Goal: Task Accomplishment & Management: Manage account settings

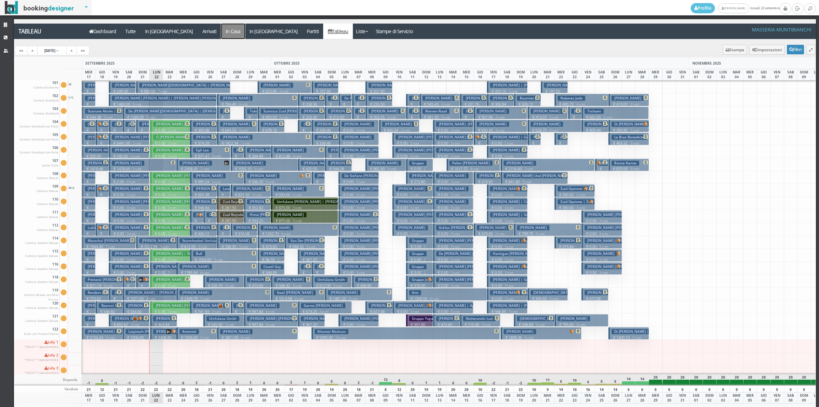
click at [221, 38] on a=pms-instay-reservations"] "In Casa" at bounding box center [233, 31] width 24 height 15
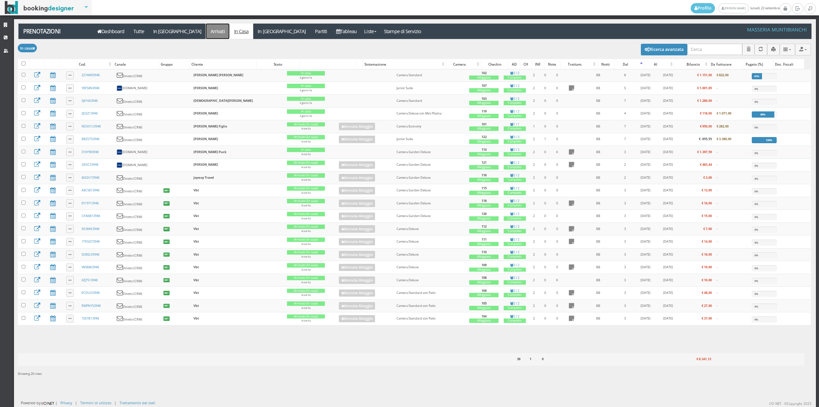
click at [206, 34] on link "Arrivati" at bounding box center [218, 31] width 24 height 15
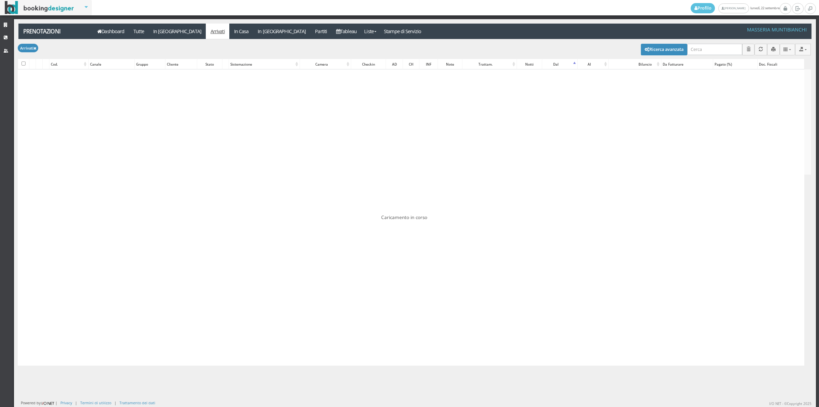
checkbox input "false"
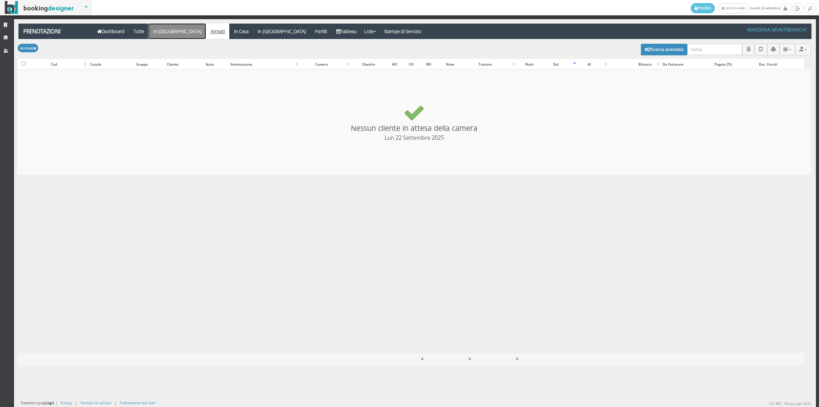
click at [163, 33] on link "In [GEOGRAPHIC_DATA]" at bounding box center [177, 31] width 57 height 15
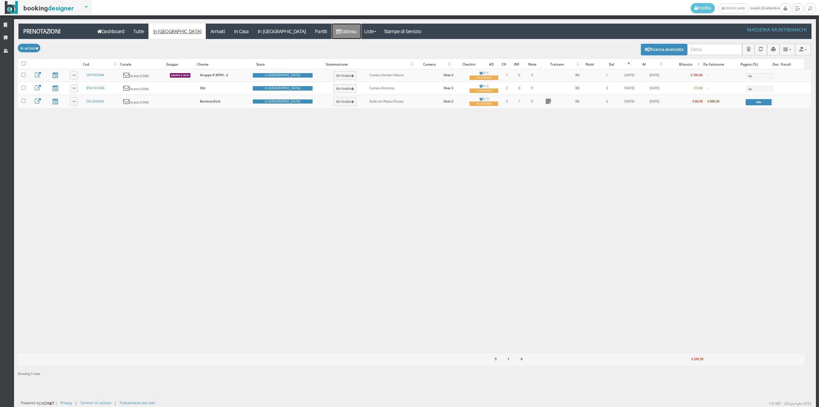
click at [332, 32] on link "Tableau" at bounding box center [347, 31] width 30 height 15
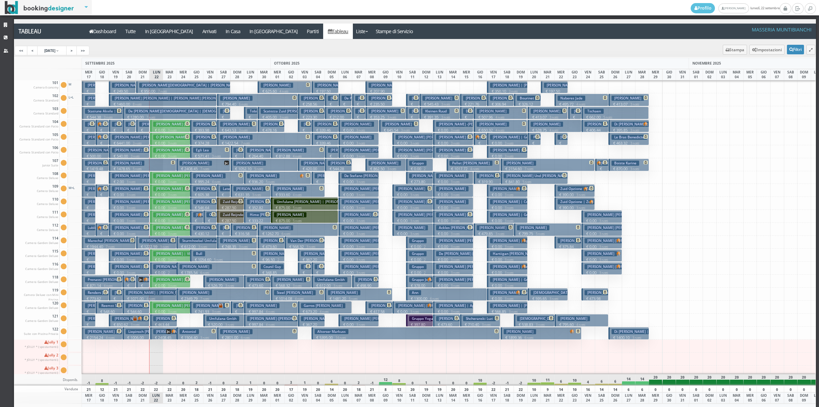
click at [140, 128] on p "€ 191.30 1 notti" at bounding box center [143, 138] width 8 height 22
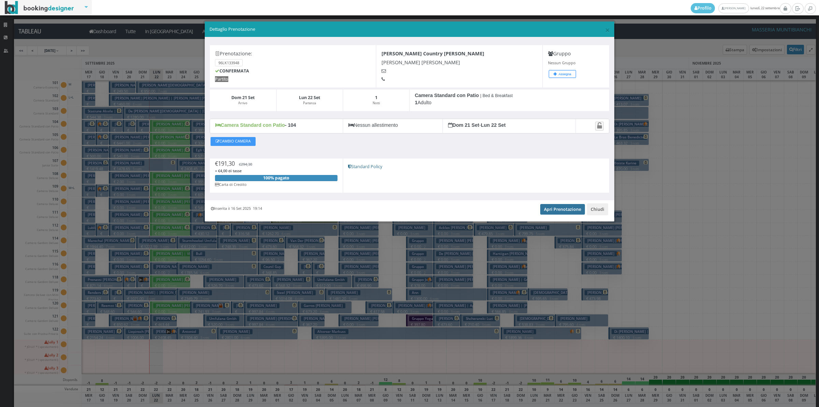
click at [552, 211] on link "Apri Prenotazione" at bounding box center [562, 209] width 45 height 10
click at [594, 209] on button "Chiudi" at bounding box center [597, 209] width 21 height 12
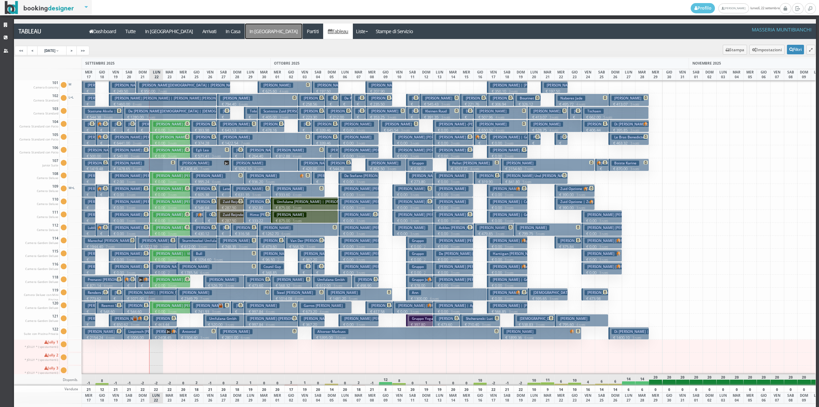
click at [245, 30] on a=pms-departure-reservations"] "In Partenza" at bounding box center [273, 31] width 57 height 15
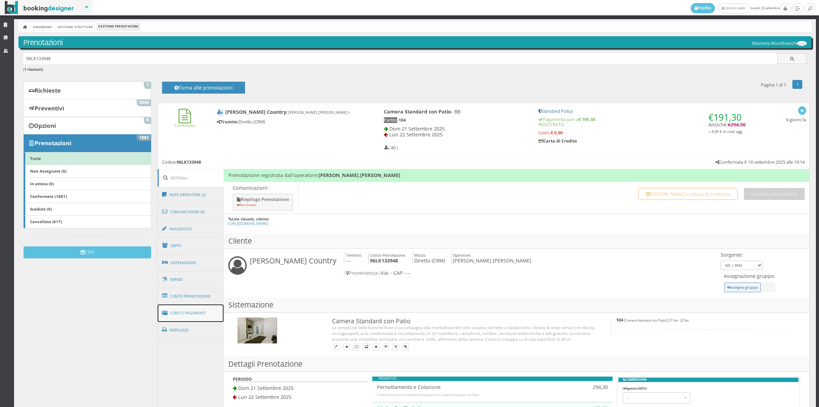
click at [193, 316] on link "Conti e Pagamenti" at bounding box center [191, 312] width 66 height 17
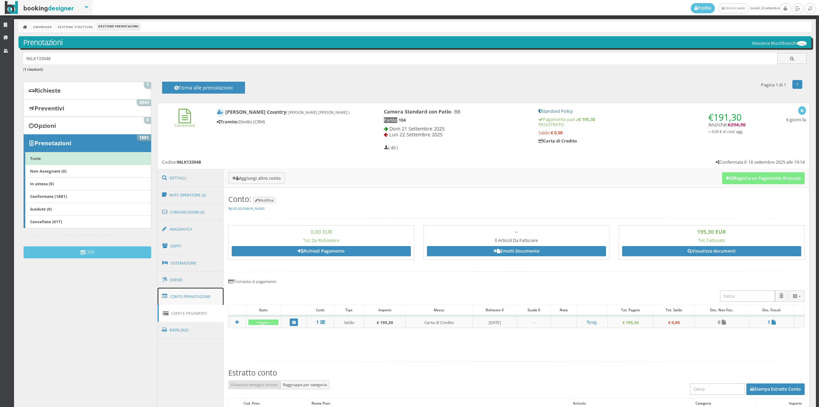
click at [191, 298] on link "Conto Prenotazione" at bounding box center [191, 296] width 66 height 18
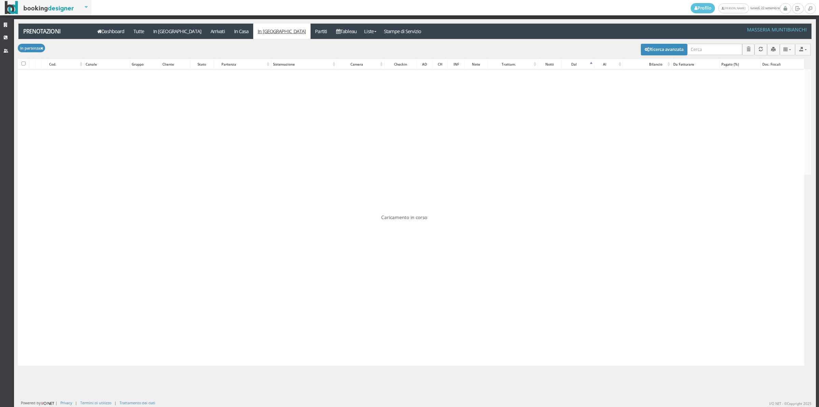
checkbox input "false"
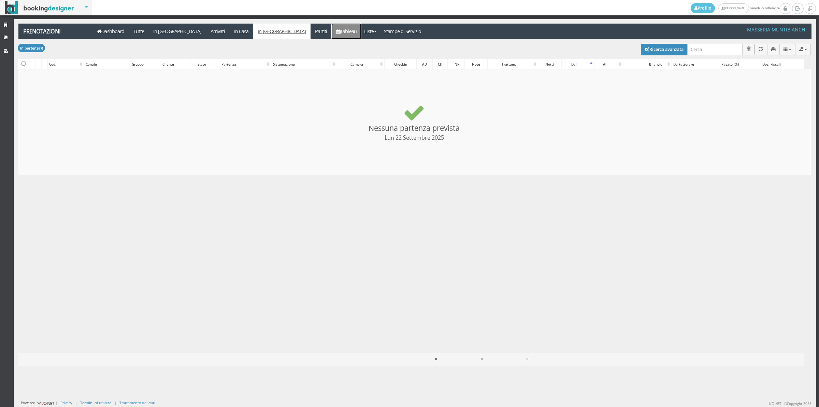
click at [336, 31] on icon at bounding box center [338, 31] width 4 height 5
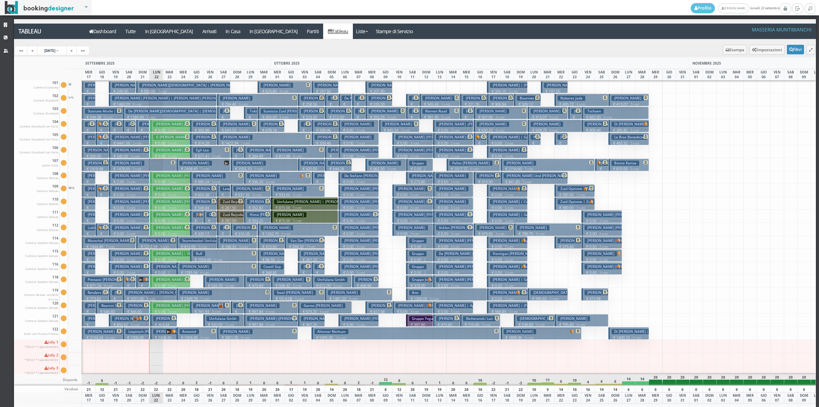
click at [160, 334] on h3 "Bortone Francesco" at bounding box center [169, 331] width 32 height 5
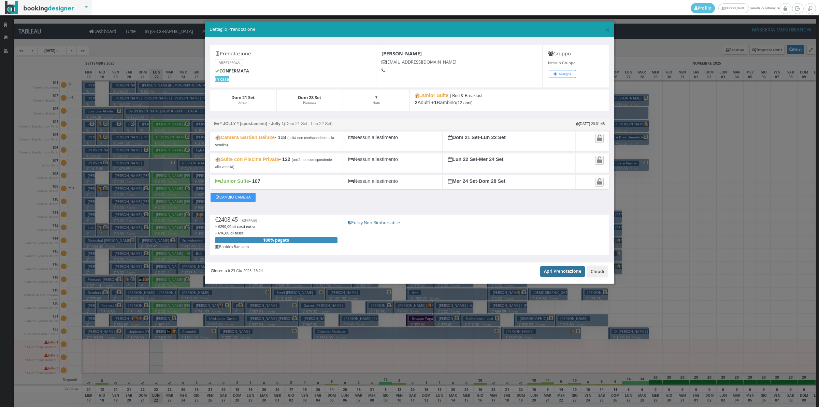
click at [573, 271] on link "Apri Prenotazione" at bounding box center [562, 271] width 45 height 10
click at [596, 277] on button "Chiudi" at bounding box center [597, 271] width 21 height 12
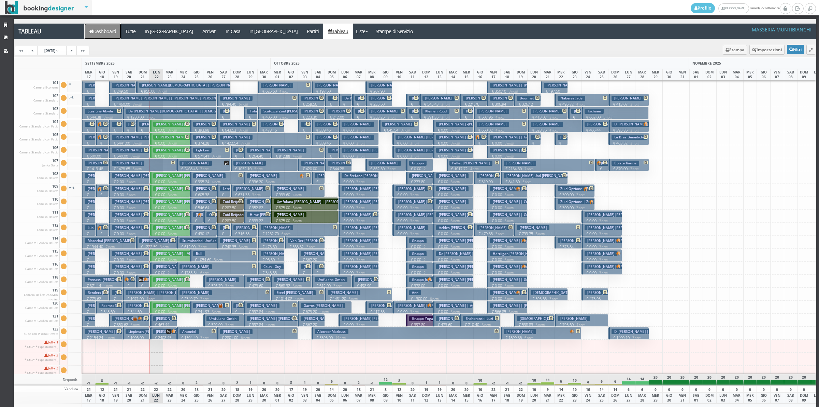
click at [95, 30] on link "Dashboard" at bounding box center [103, 31] width 36 height 15
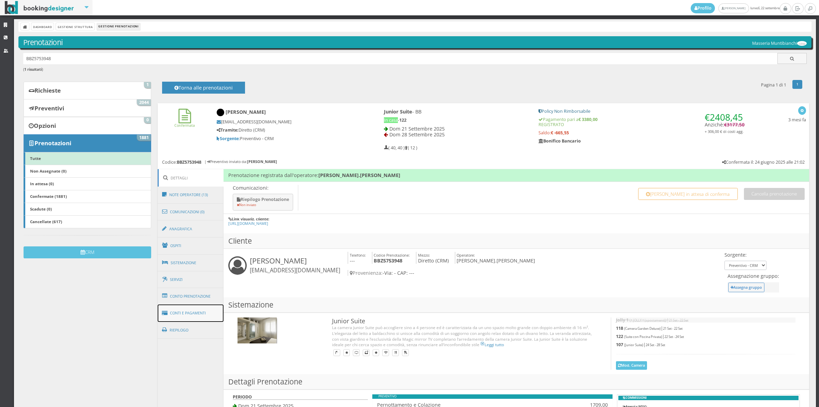
click at [209, 307] on link "Conti e Pagamenti" at bounding box center [191, 312] width 66 height 17
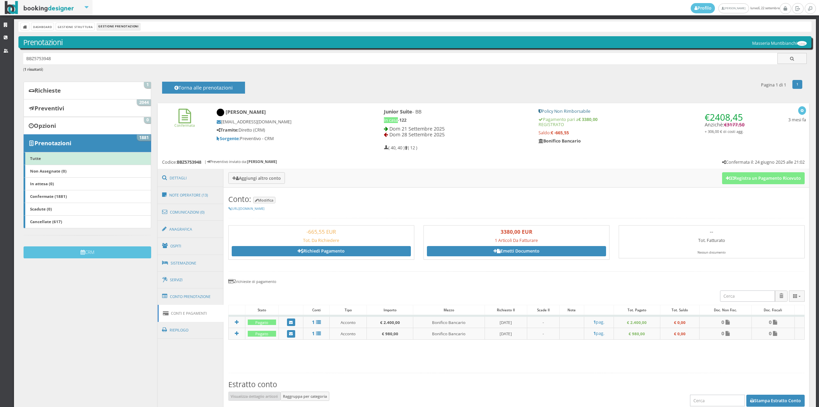
click at [209, 307] on link "Conti e Pagamenti" at bounding box center [191, 313] width 66 height 17
click at [209, 304] on link "Conto Prenotazione" at bounding box center [191, 296] width 66 height 18
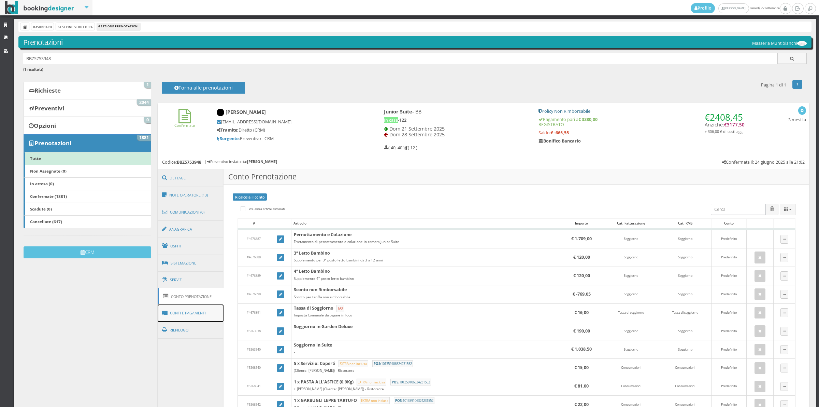
click at [203, 314] on link "Conti e Pagamenti" at bounding box center [191, 312] width 66 height 17
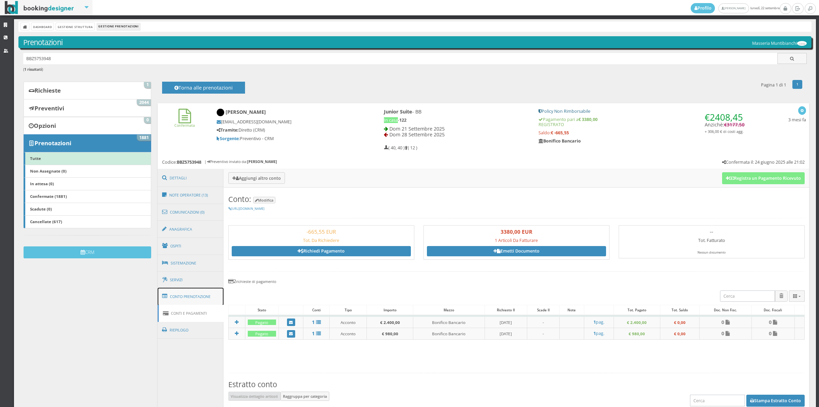
click at [201, 299] on link "Conto Prenotazione" at bounding box center [191, 296] width 66 height 18
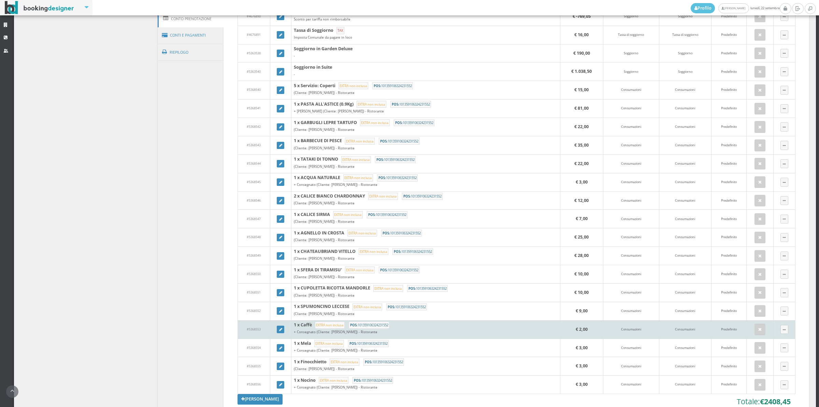
scroll to position [332, 0]
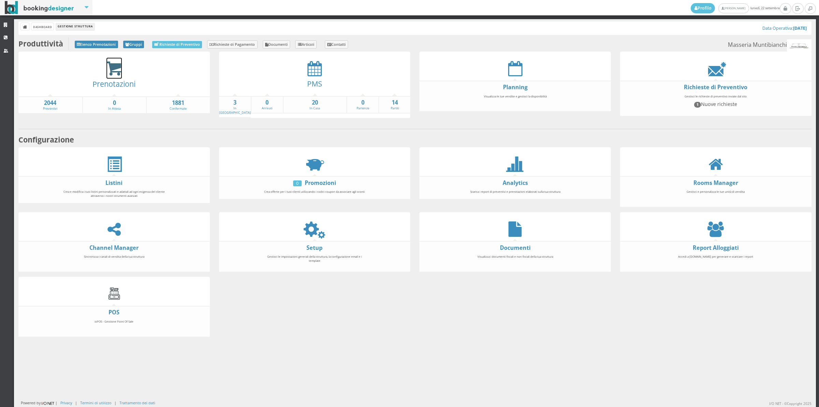
click at [120, 72] on icon at bounding box center [114, 69] width 15 height 16
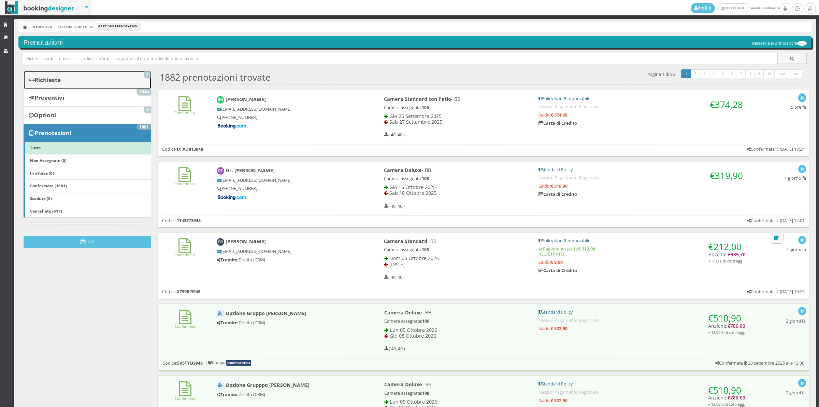
click at [88, 79] on link "Richieste 1" at bounding box center [88, 80] width 128 height 18
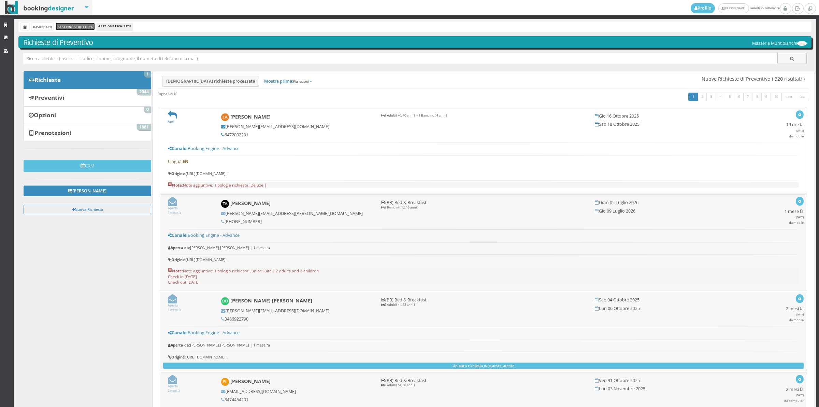
click at [72, 28] on link "Gestione Struttura" at bounding box center [75, 26] width 38 height 7
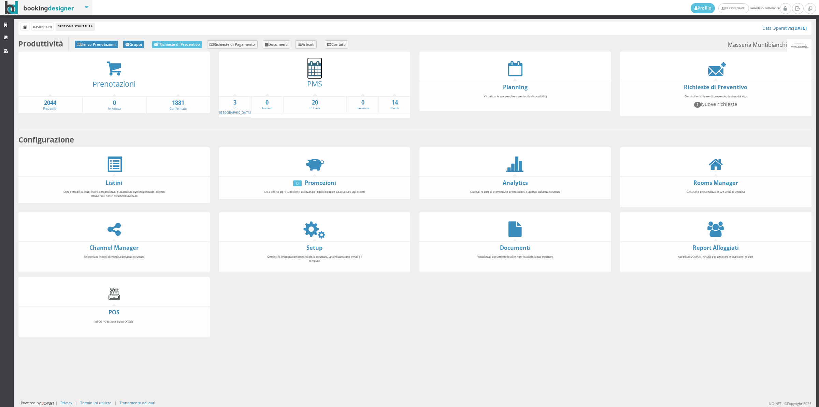
click at [313, 71] on icon at bounding box center [315, 68] width 14 height 15
click at [316, 75] on icon at bounding box center [315, 68] width 14 height 15
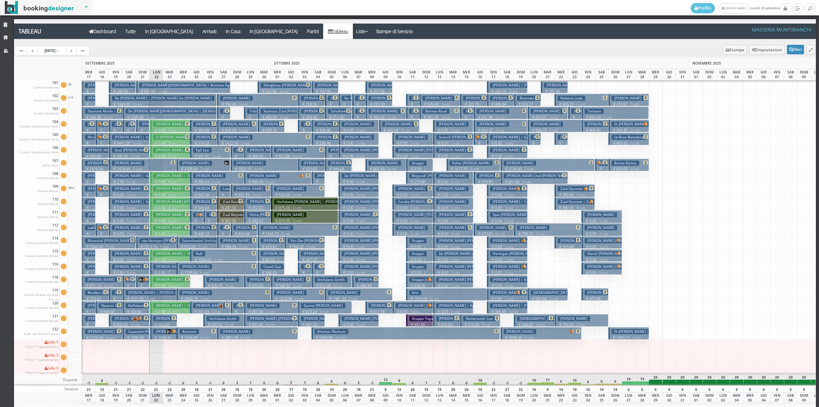
click at [160, 163] on button "Thoelen Wouter € 1478.65 5 notti 2 Adulti" at bounding box center [142, 164] width 67 height 13
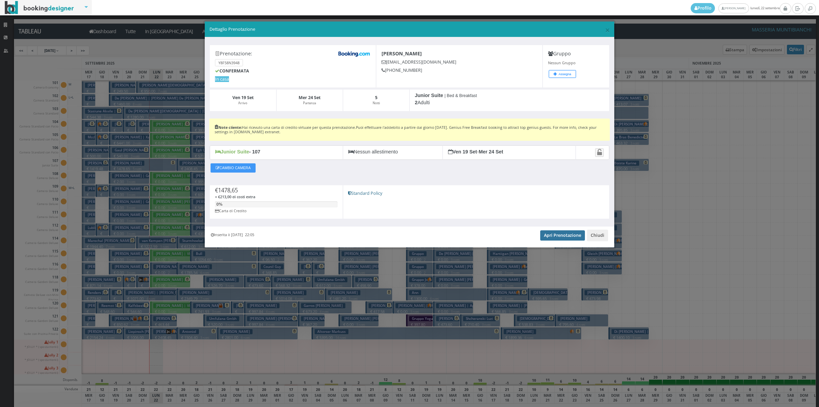
click at [559, 235] on link "Apri Prenotazione" at bounding box center [562, 235] width 45 height 10
click at [595, 241] on button "Chiudi" at bounding box center [597, 235] width 21 height 12
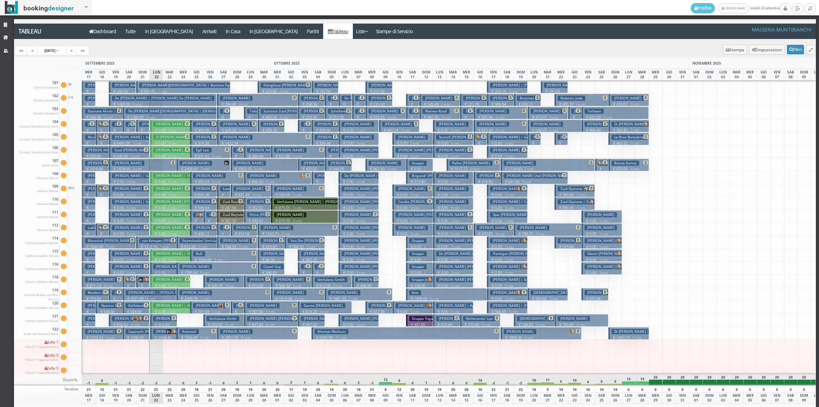
click at [166, 246] on small "3 notti" at bounding box center [163, 246] width 12 height 4
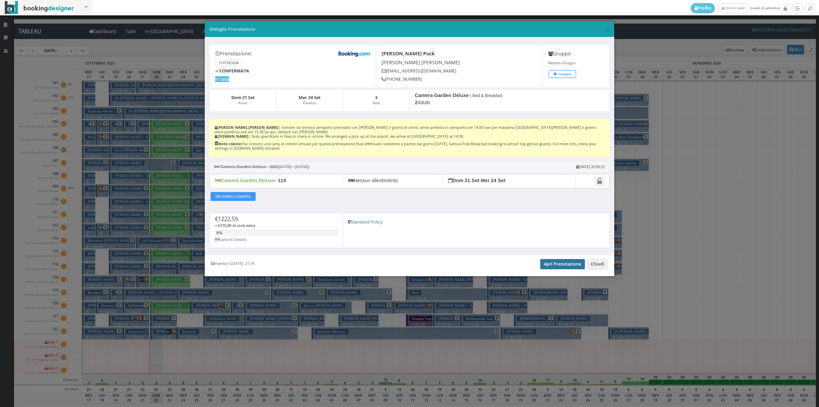
click at [557, 261] on link "Apri Prenotazione" at bounding box center [562, 264] width 45 height 10
click at [598, 258] on button "Chiudi" at bounding box center [597, 264] width 21 height 12
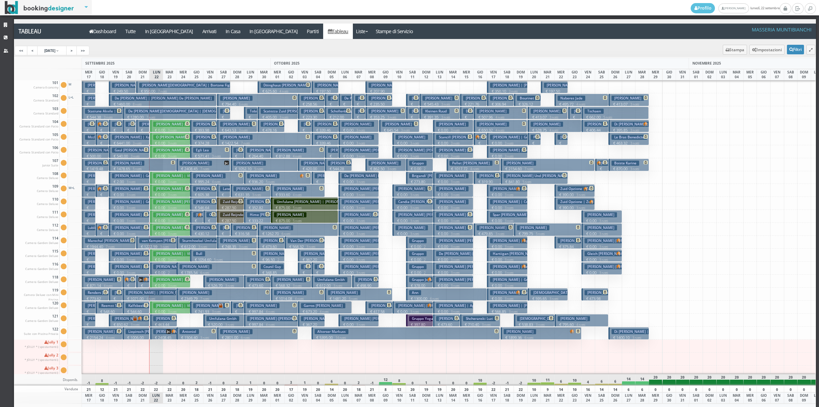
click at [171, 270] on p "€ 0.00 2 notti" at bounding box center [164, 275] width 22 height 11
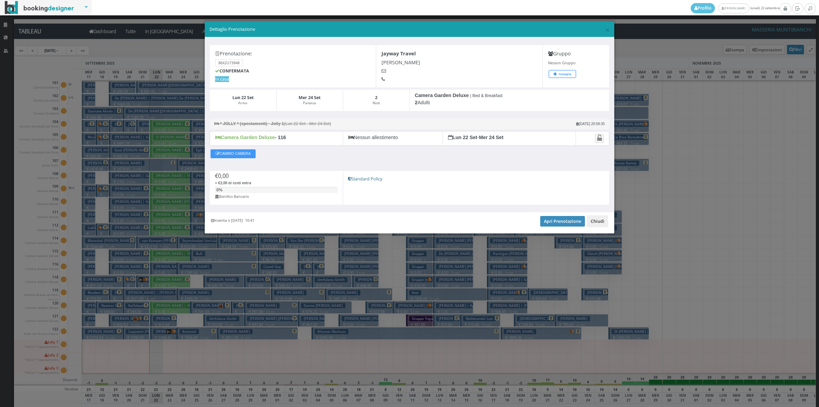
click at [599, 220] on button "Chiudi" at bounding box center [597, 221] width 21 height 12
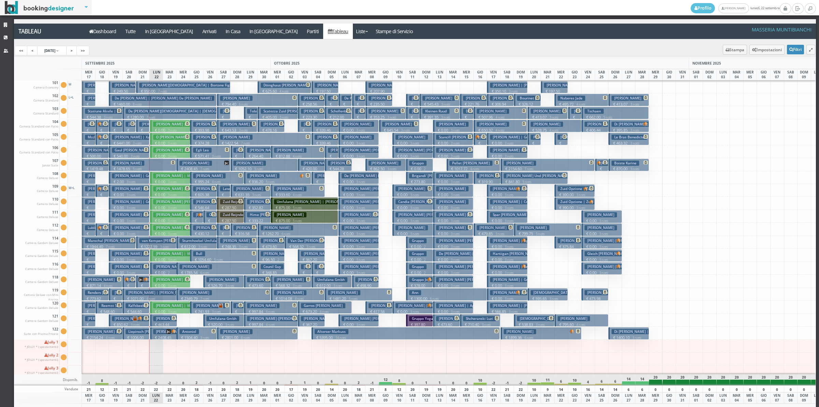
click at [164, 291] on h3 "Hesel Ulf | Umfulana Gmbh Hesel" at bounding box center [158, 292] width 64 height 5
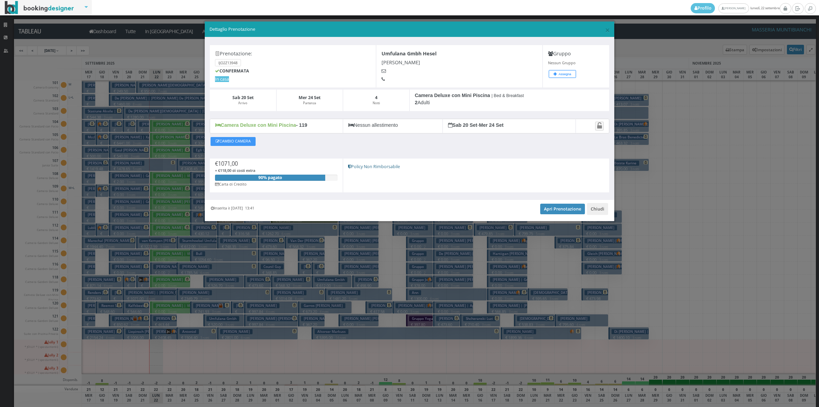
click at [608, 209] on div "Inserita il 10 Apr 2025 13:41 Apri Prenotazione Chiudi" at bounding box center [410, 210] width 410 height 21
click at [592, 213] on button "Chiudi" at bounding box center [597, 209] width 21 height 12
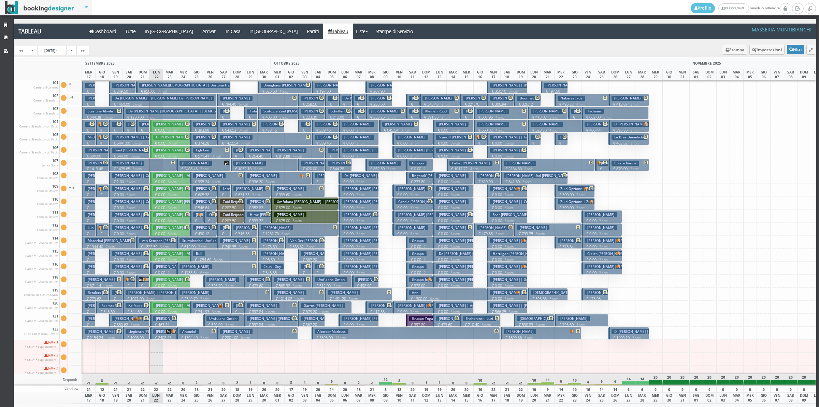
click at [162, 323] on p "€ 463.44 2 notti" at bounding box center [164, 327] width 22 height 11
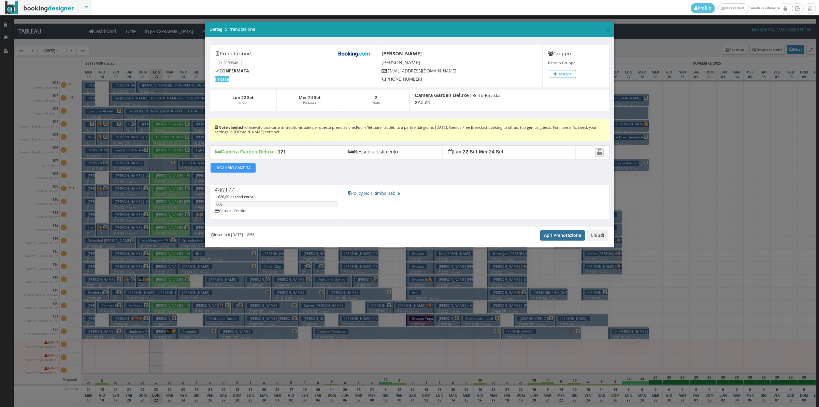
click at [559, 238] on link "Apri Prenotazione" at bounding box center [562, 235] width 45 height 10
click at [602, 236] on button "Chiudi" at bounding box center [597, 235] width 21 height 12
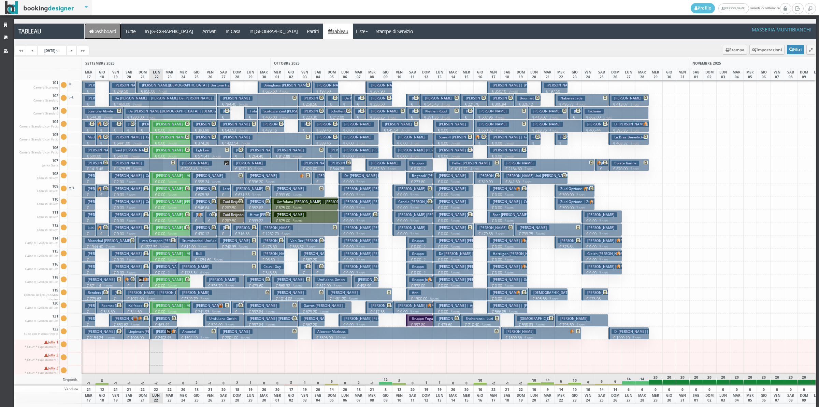
click at [113, 36] on link "Dashboard" at bounding box center [103, 31] width 36 height 15
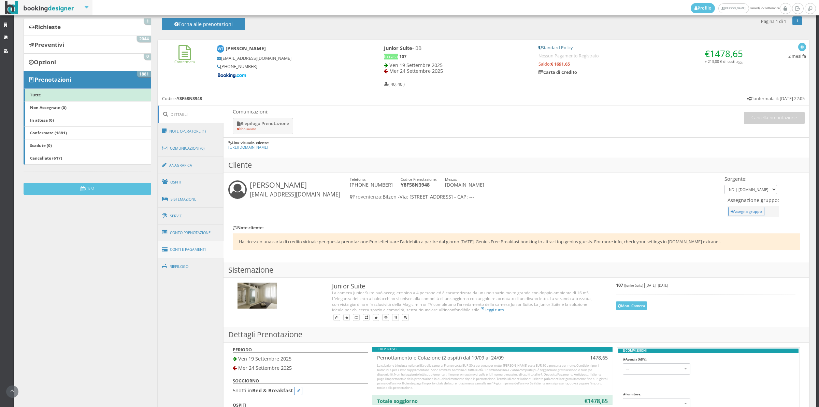
scroll to position [237, 0]
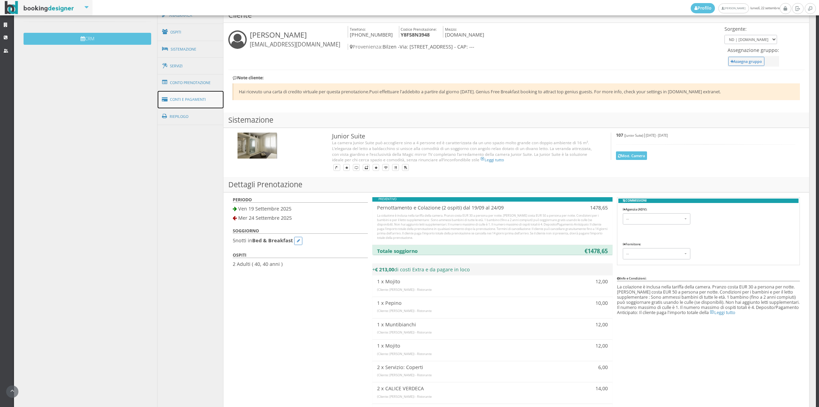
click at [207, 99] on link "Conti e Pagamenti" at bounding box center [191, 99] width 66 height 17
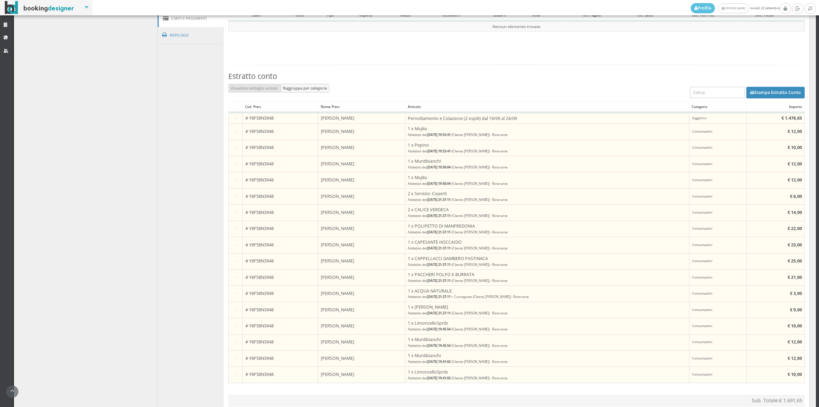
scroll to position [535, 0]
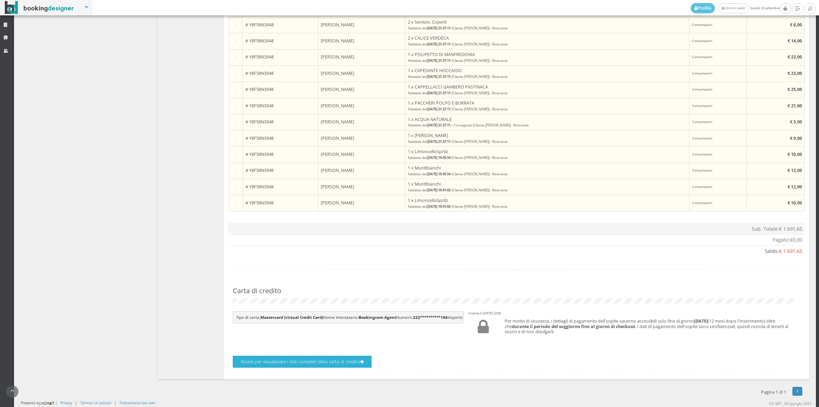
click at [296, 357] on button "Accedi per visualizzare i dati completi della carta di credito" at bounding box center [302, 361] width 139 height 12
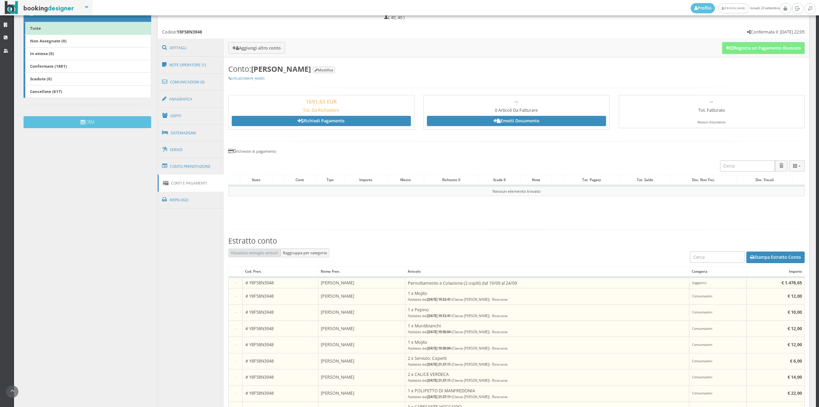
scroll to position [88, 0]
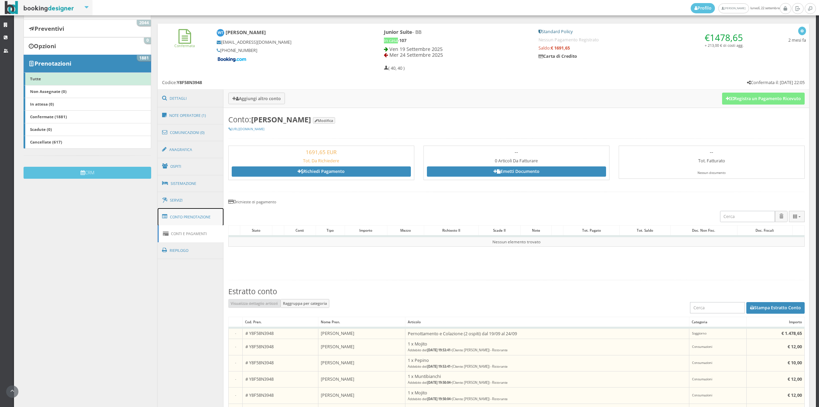
click at [207, 216] on link "Conto Prenotazione" at bounding box center [191, 217] width 66 height 18
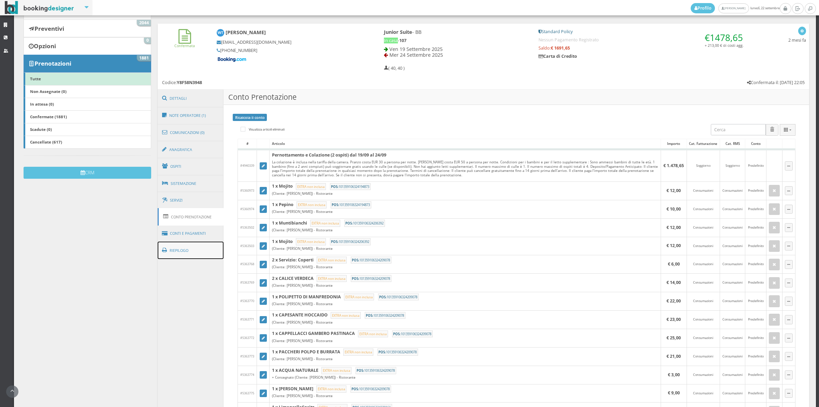
click at [201, 245] on link "Riepilogo" at bounding box center [191, 250] width 66 height 18
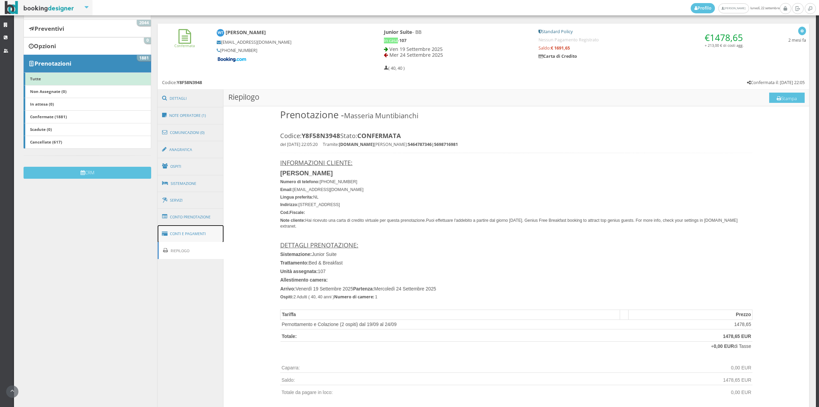
click at [201, 233] on link "Conti e Pagamenti" at bounding box center [191, 233] width 66 height 17
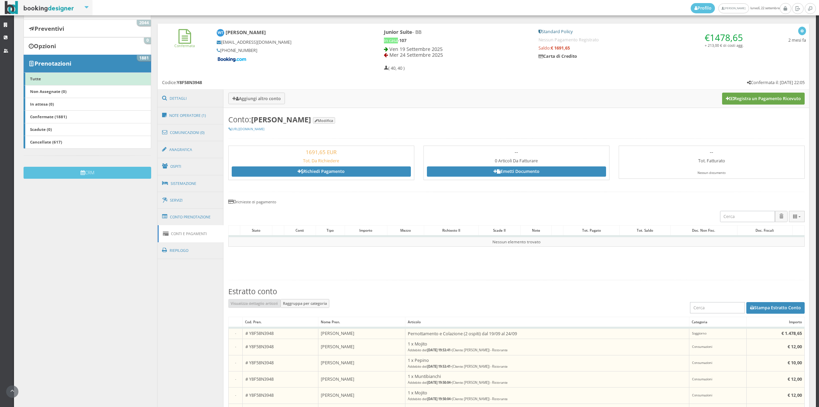
click at [743, 97] on button "Registra un Pagamento Ricevuto" at bounding box center [763, 99] width 83 height 12
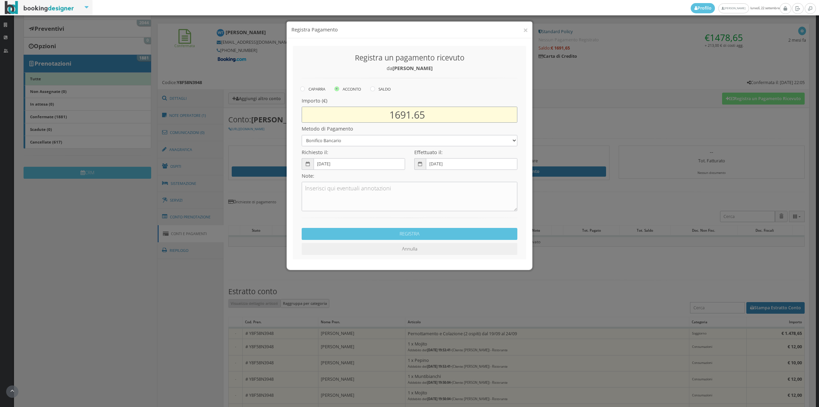
click at [410, 115] on input "1691.65" at bounding box center [410, 115] width 216 height 16
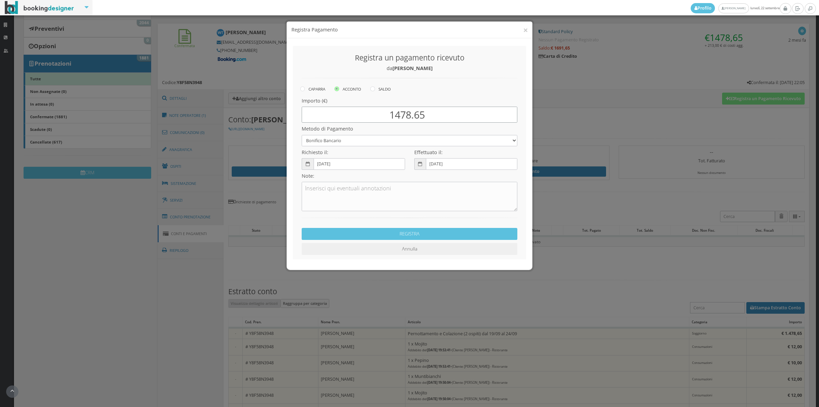
type input "1478.65"
drag, startPoint x: 336, startPoint y: 137, endPoint x: 333, endPoint y: 144, distance: 7.6
click at [336, 137] on select "Bonifico Bancario Carta di Credito Contanti Assegno Bancario Assegno Circolare …" at bounding box center [410, 140] width 216 height 11
select select "2589"
click at [302, 135] on select "Bonifico Bancario Carta di Credito Contanti Assegno Bancario Assegno Circolare …" at bounding box center [410, 140] width 216 height 11
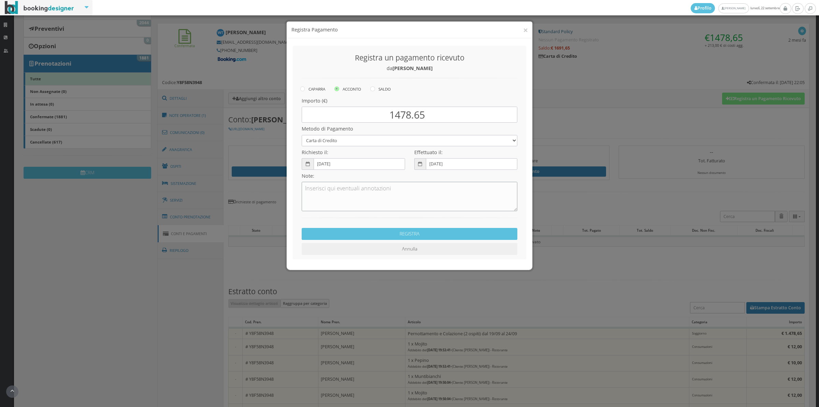
click at [339, 201] on textarea at bounding box center [410, 196] width 216 height 29
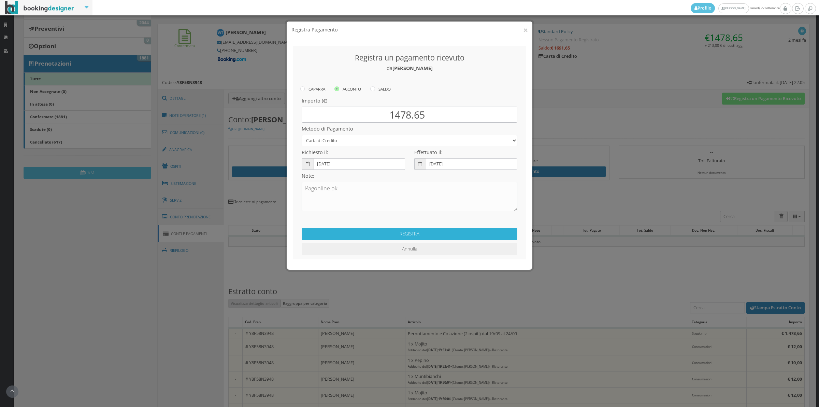
type textarea "Pagonline ok"
click at [389, 233] on button "REGISTRA" at bounding box center [410, 234] width 216 height 12
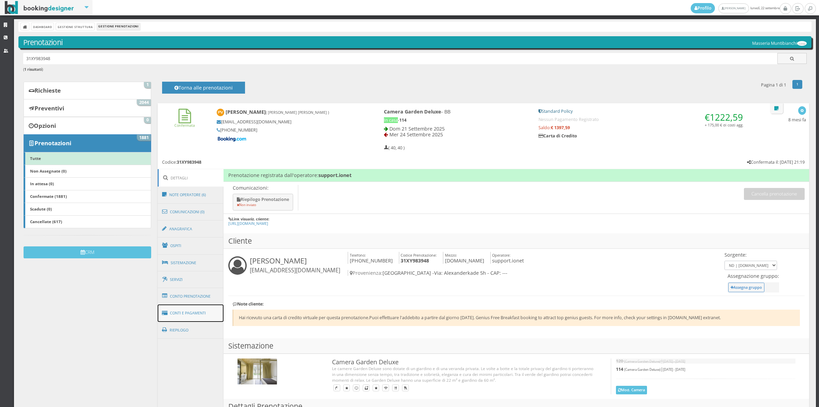
click at [198, 315] on link "Conti e Pagamenti" at bounding box center [191, 312] width 66 height 17
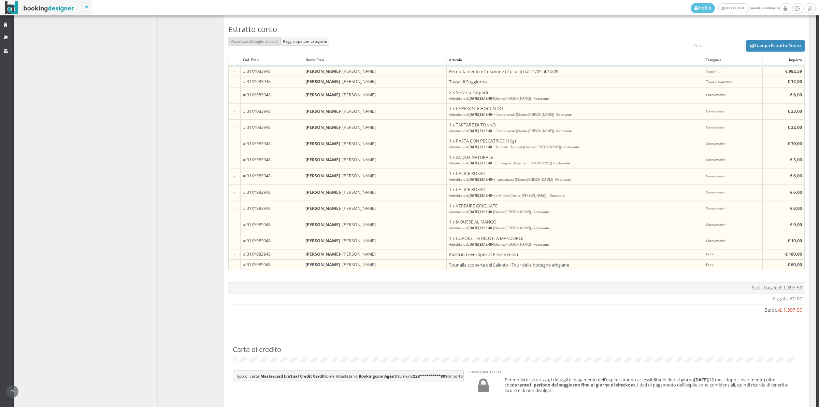
scroll to position [462, 0]
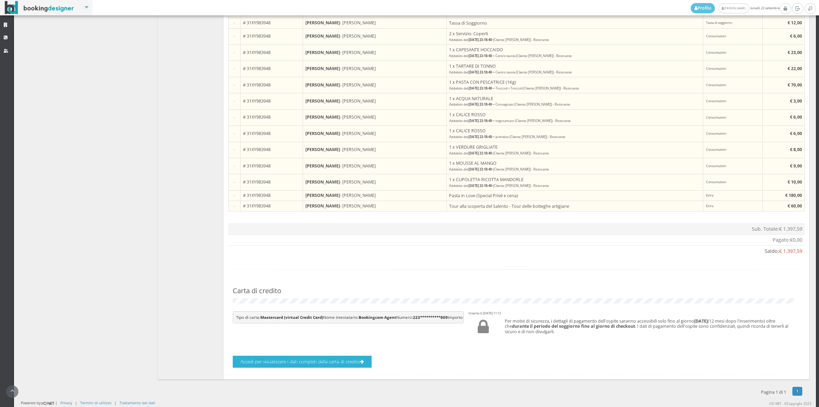
click at [317, 360] on button "Accedi per visualizzare i dati completi della carta di credito" at bounding box center [302, 361] width 139 height 12
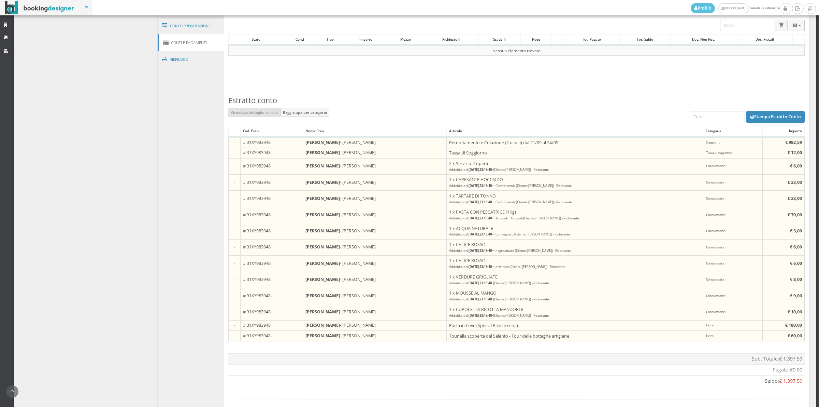
scroll to position [205, 0]
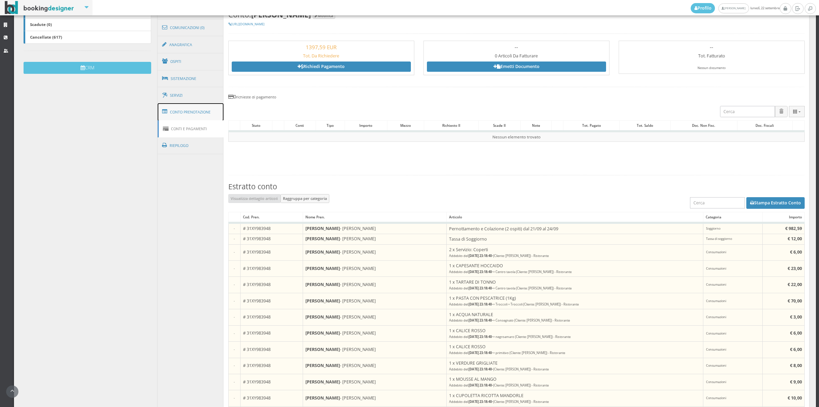
click at [206, 115] on link "Conto Prenotazione" at bounding box center [191, 112] width 66 height 18
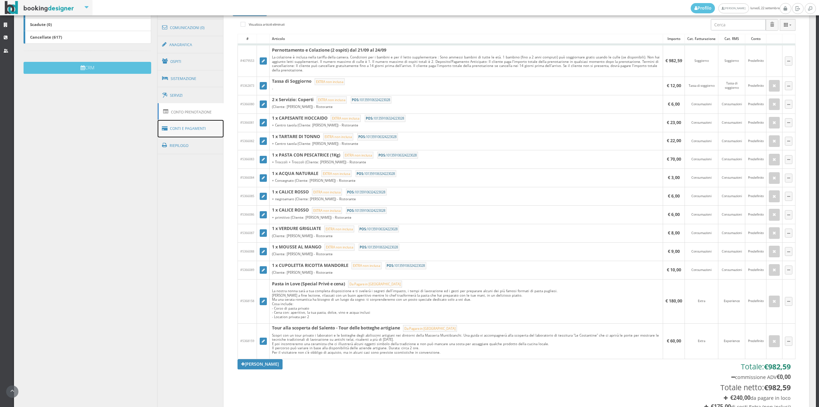
click at [215, 132] on link "Conti e Pagamenti" at bounding box center [191, 128] width 66 height 17
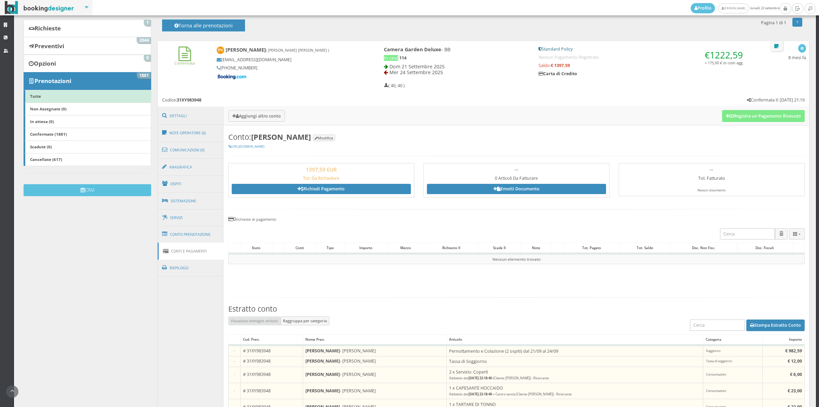
scroll to position [62, 0]
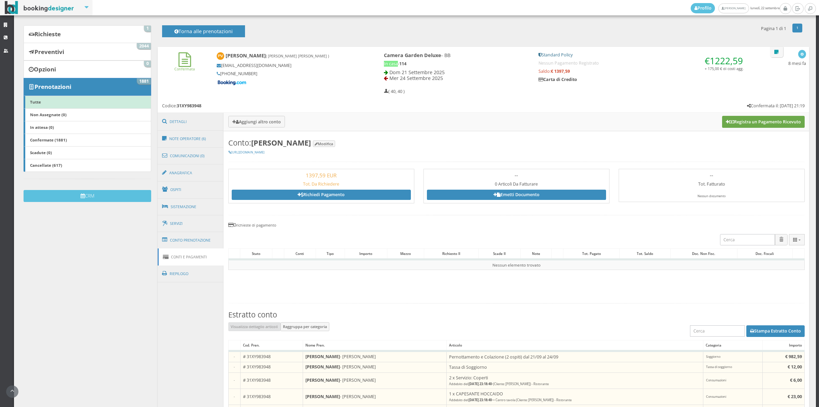
click at [743, 121] on button "Registra un Pagamento Ricevuto" at bounding box center [763, 122] width 83 height 12
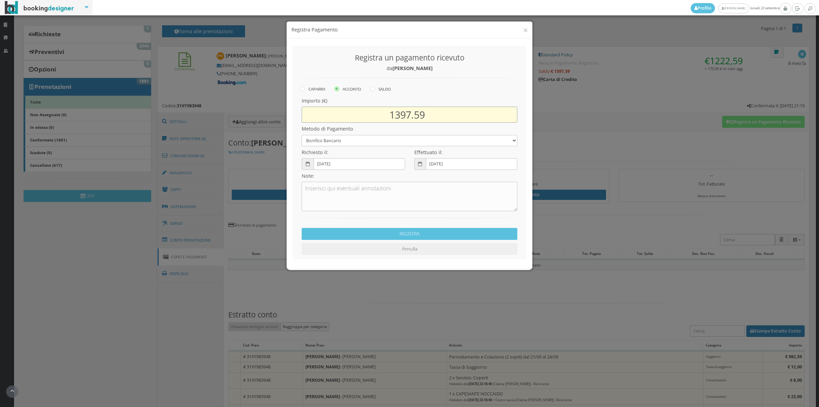
click at [411, 112] on input "1397.59" at bounding box center [410, 115] width 216 height 16
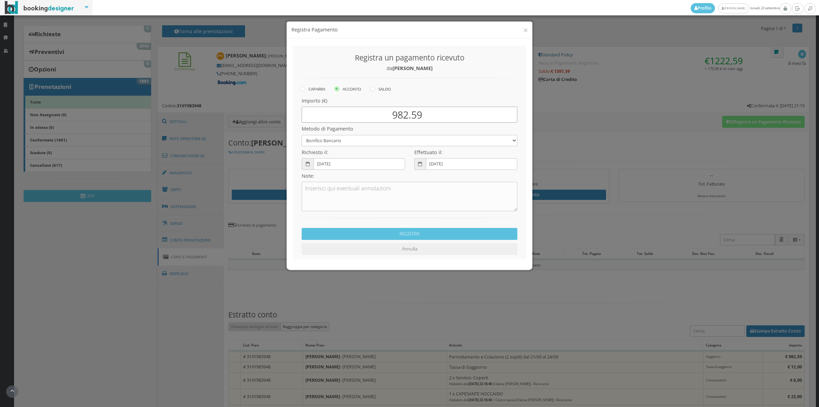
type input "982.59"
drag, startPoint x: 341, startPoint y: 141, endPoint x: 341, endPoint y: 145, distance: 4.5
click at [341, 141] on select "Bonifico Bancario Carta di Credito Contanti Assegno Bancario Assegno Circolare …" at bounding box center [410, 140] width 216 height 11
select select "2589"
click at [302, 135] on select "Bonifico Bancario Carta di Credito Contanti Assegno Bancario Assegno Circolare …" at bounding box center [410, 140] width 216 height 11
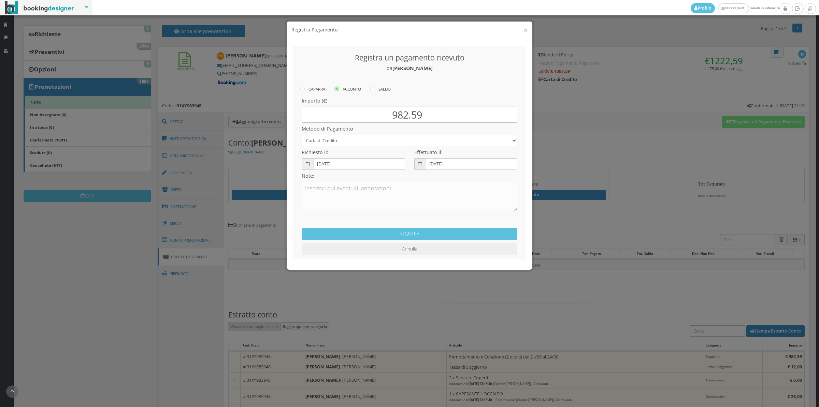
click at [335, 199] on textarea at bounding box center [410, 196] width 216 height 29
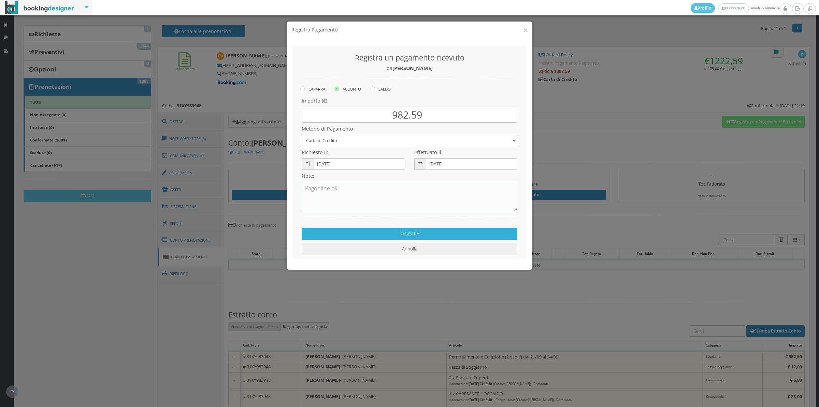
type textarea "Pagonline ok"
click at [388, 230] on button "REGISTRA" at bounding box center [410, 234] width 216 height 12
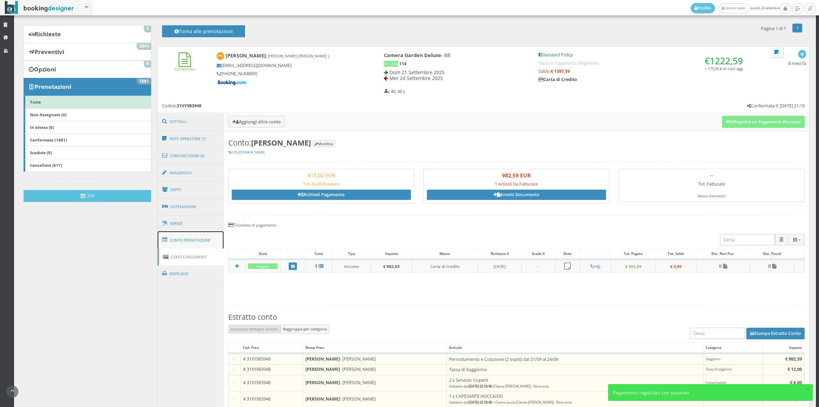
click at [202, 243] on link "Conto Prenotazione" at bounding box center [191, 240] width 66 height 18
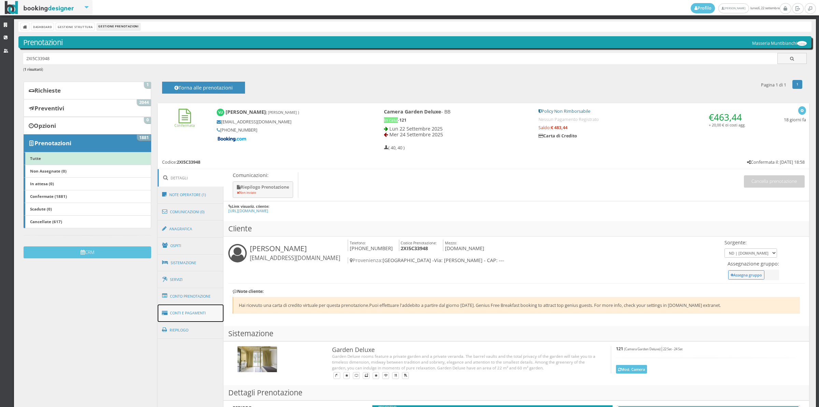
click at [210, 315] on link "Conti e Pagamenti" at bounding box center [191, 312] width 66 height 17
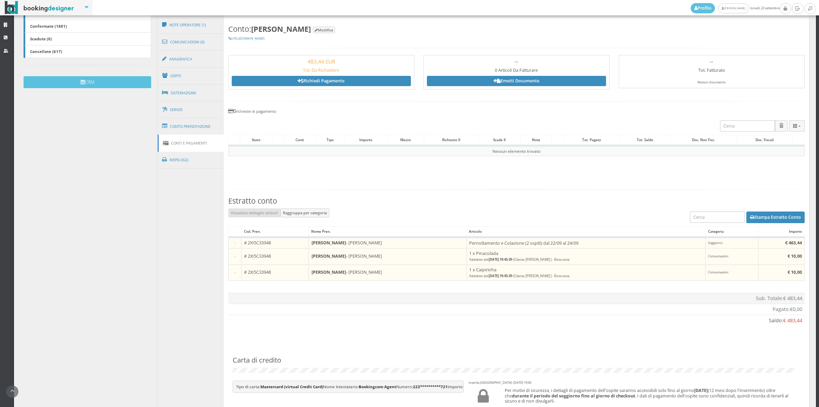
scroll to position [282, 0]
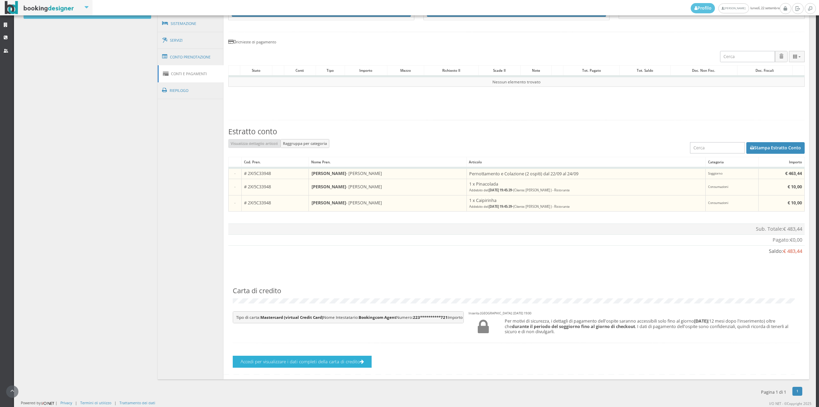
click at [318, 361] on button "Accedi per visualizzare i dati completi della carta di credito" at bounding box center [302, 361] width 139 height 12
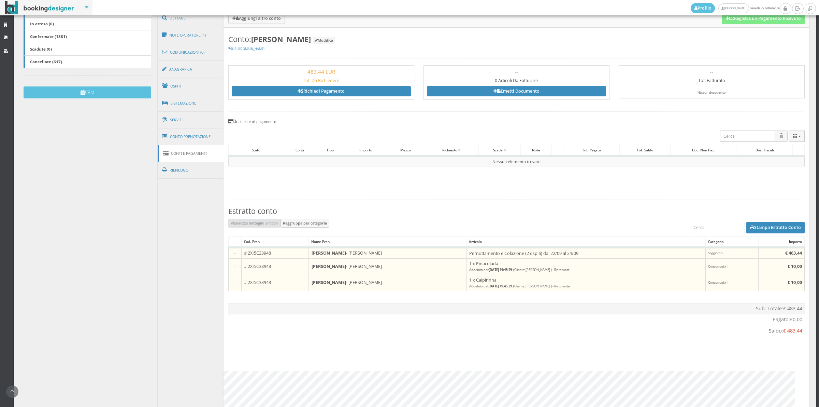
scroll to position [167, 0]
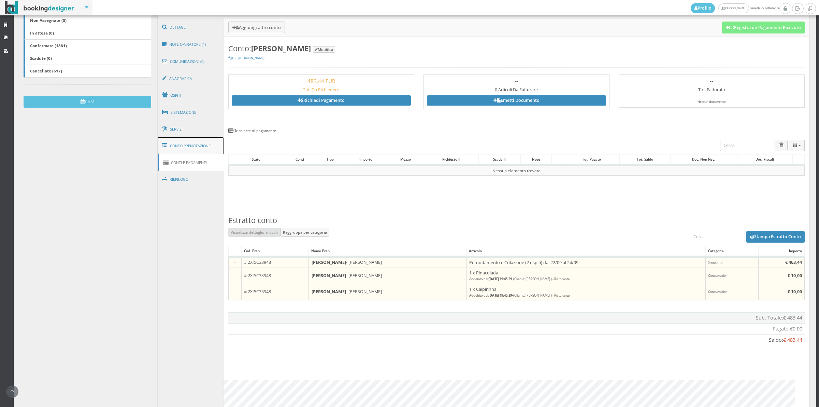
click at [193, 140] on link "Conto Prenotazione" at bounding box center [191, 146] width 66 height 18
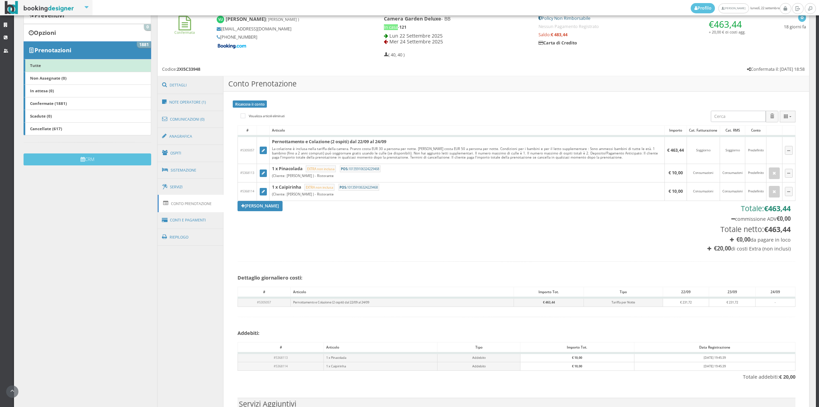
scroll to position [25, 0]
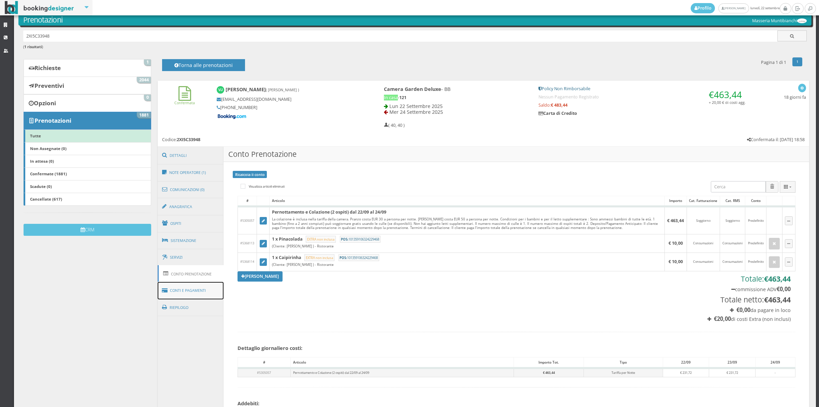
click at [188, 292] on link "Conti e Pagamenti" at bounding box center [191, 290] width 66 height 17
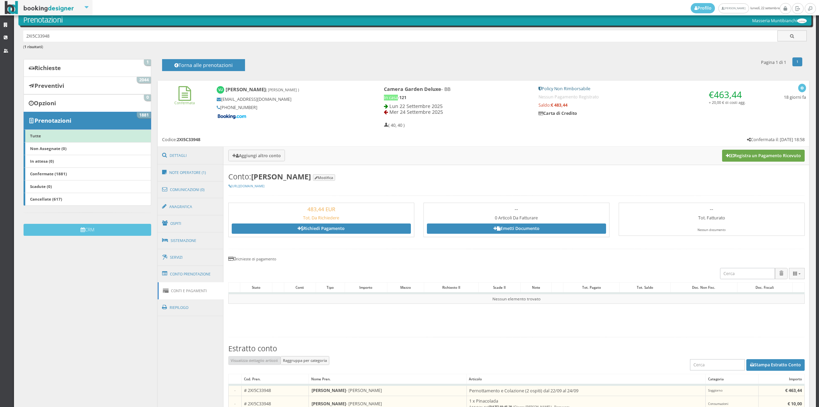
click at [766, 159] on button "Registra un Pagamento Ricevuto" at bounding box center [763, 156] width 83 height 12
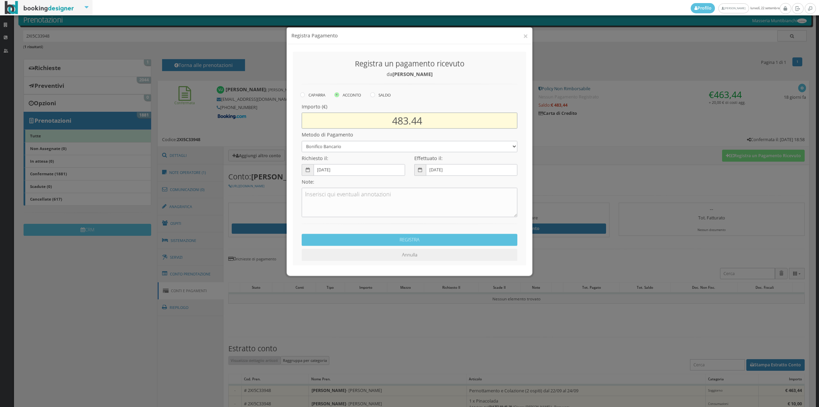
click at [402, 114] on input "483.44" at bounding box center [410, 115] width 216 height 16
type input "463.44"
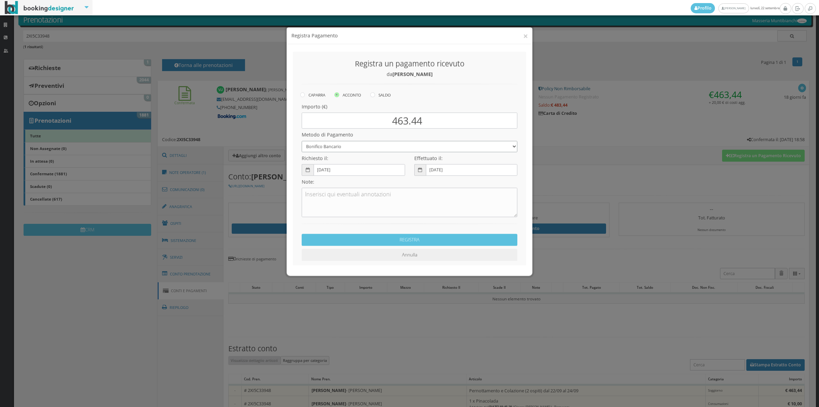
click at [341, 137] on select "Bonifico Bancario Carta di Credito Contanti Assegno Bancario Assegno Circolare …" at bounding box center [410, 140] width 216 height 11
select select "2589"
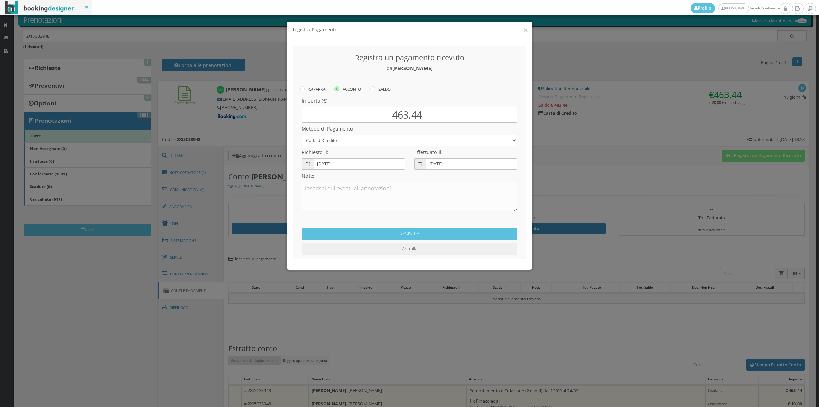
click at [302, 135] on select "Bonifico Bancario Carta di Credito Contanti Assegno Bancario Assegno Circolare …" at bounding box center [410, 140] width 216 height 11
click at [342, 193] on textarea at bounding box center [410, 196] width 216 height 29
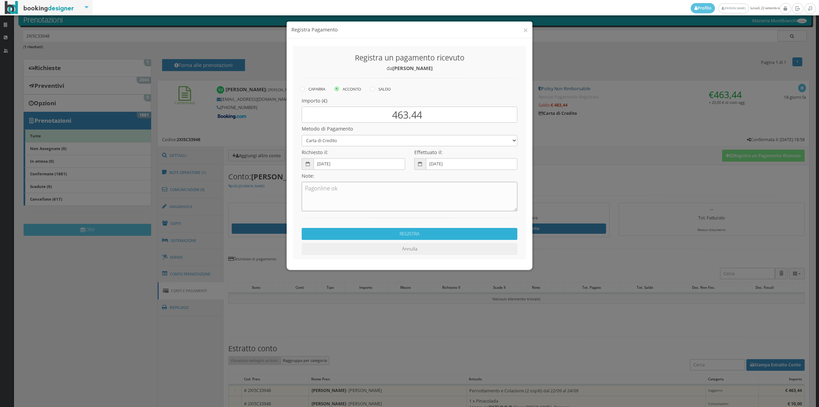
type textarea "Pagonline ok"
click at [363, 231] on button "REGISTRA" at bounding box center [410, 234] width 216 height 12
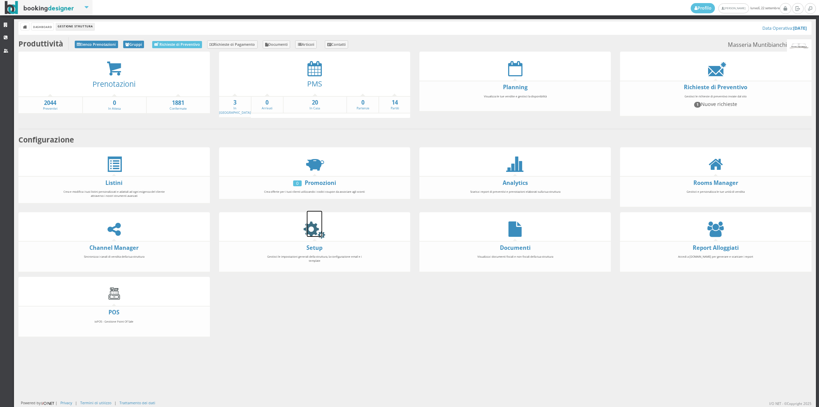
click at [312, 233] on icon at bounding box center [314, 228] width 15 height 15
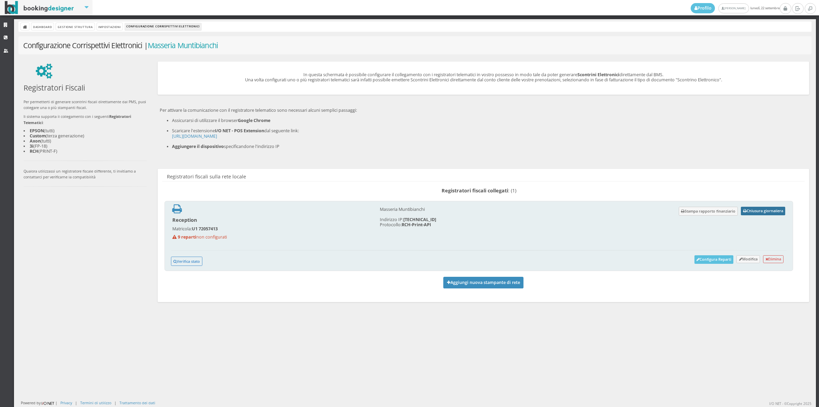
drag, startPoint x: 0, startPoint y: 0, endPoint x: 748, endPoint y: 208, distance: 776.5
click at [748, 208] on button "Chiusura giornaliera" at bounding box center [763, 211] width 44 height 9
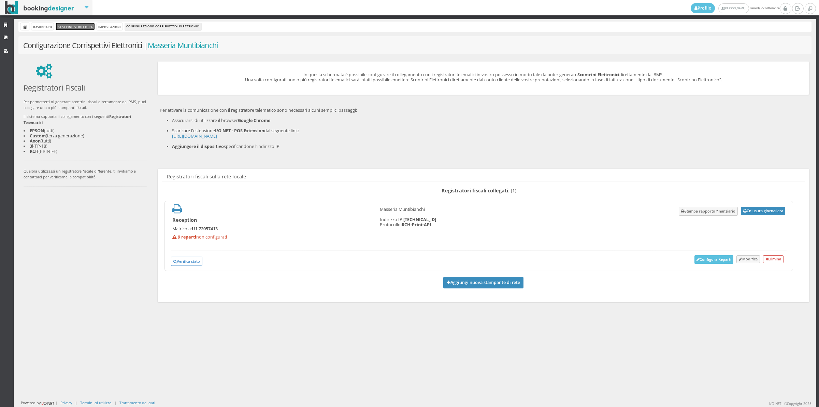
click at [68, 26] on link "Gestione Struttura" at bounding box center [75, 26] width 38 height 7
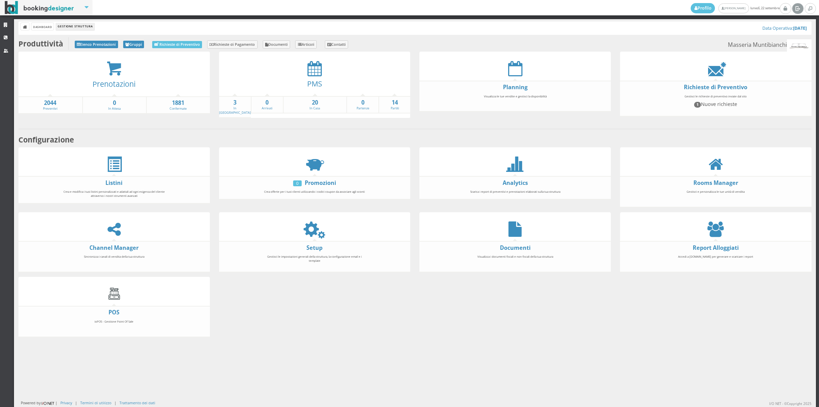
click at [796, 10] on icon at bounding box center [798, 8] width 5 height 7
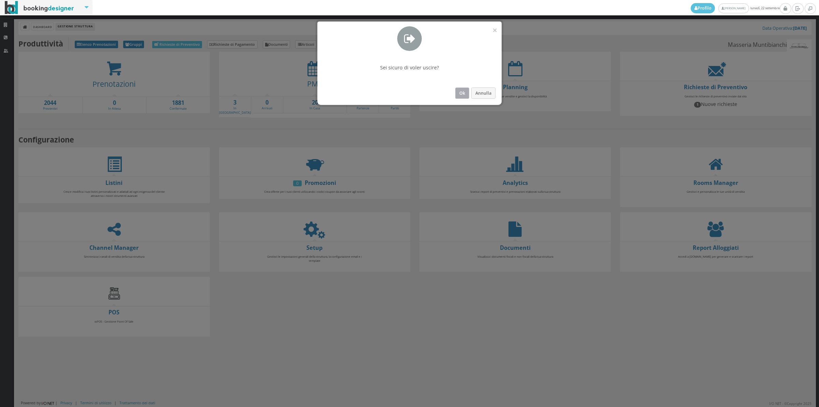
click at [466, 93] on button "Ok" at bounding box center [462, 92] width 14 height 11
